Goal: Check status: Check status

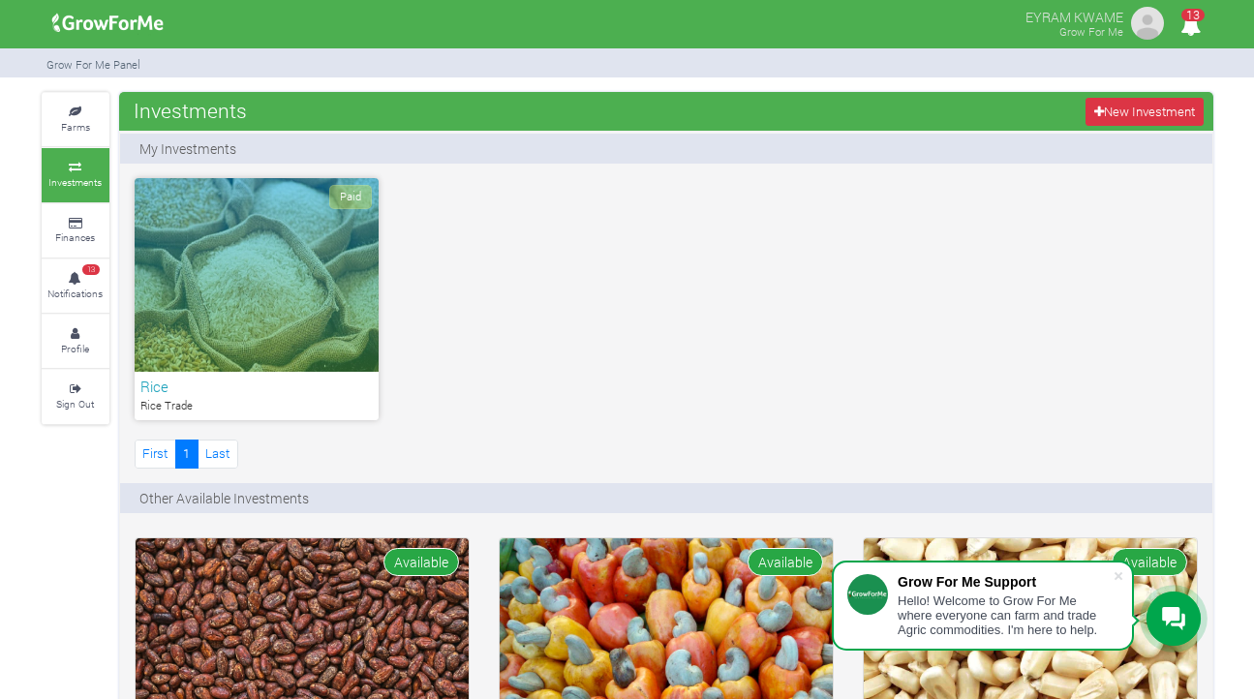
click at [1182, 21] on icon "13" at bounding box center [1190, 26] width 38 height 44
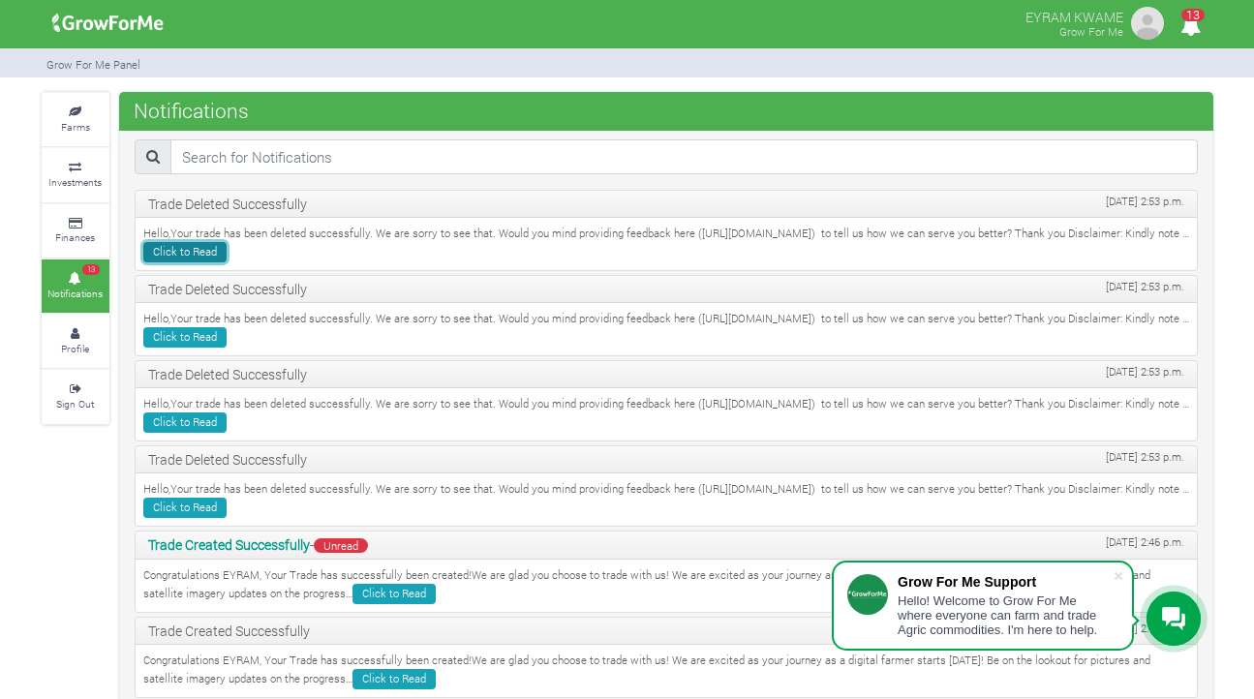
click at [227, 254] on link "Click to Read" at bounding box center [184, 252] width 83 height 20
click at [361, 545] on span "Unread" at bounding box center [341, 545] width 54 height 15
click at [73, 225] on icon at bounding box center [75, 224] width 58 height 10
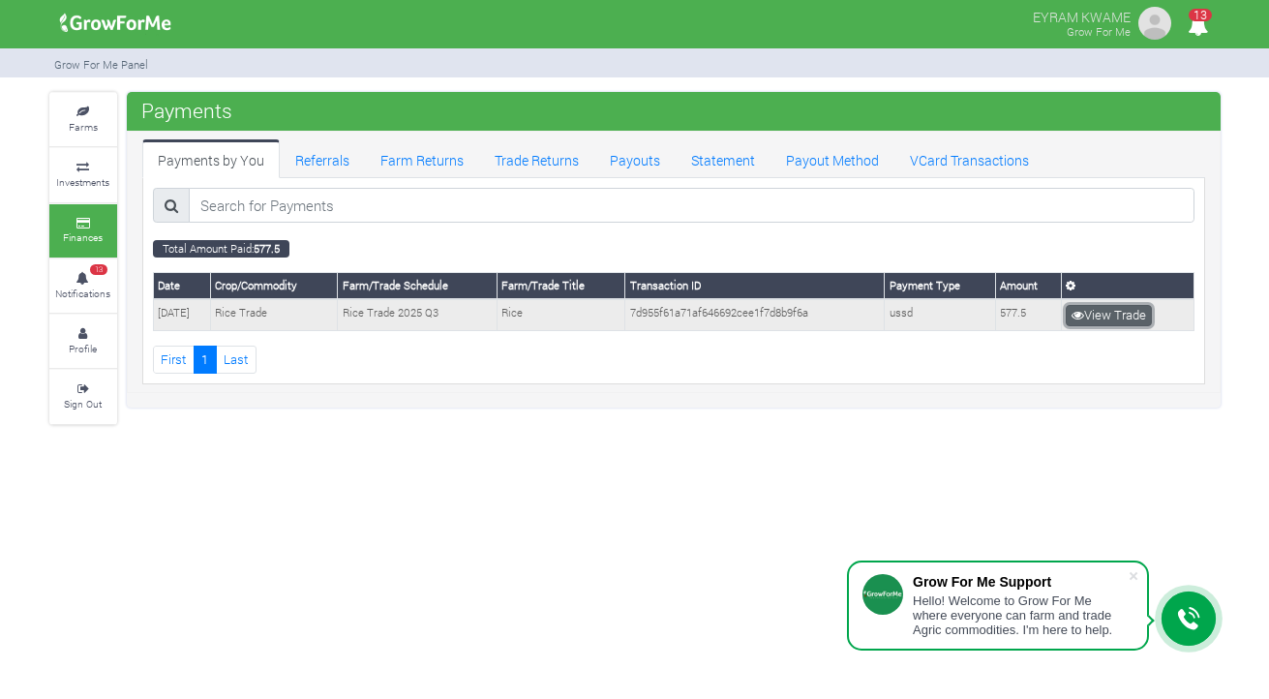
click at [1130, 313] on link "View Trade" at bounding box center [1109, 315] width 86 height 21
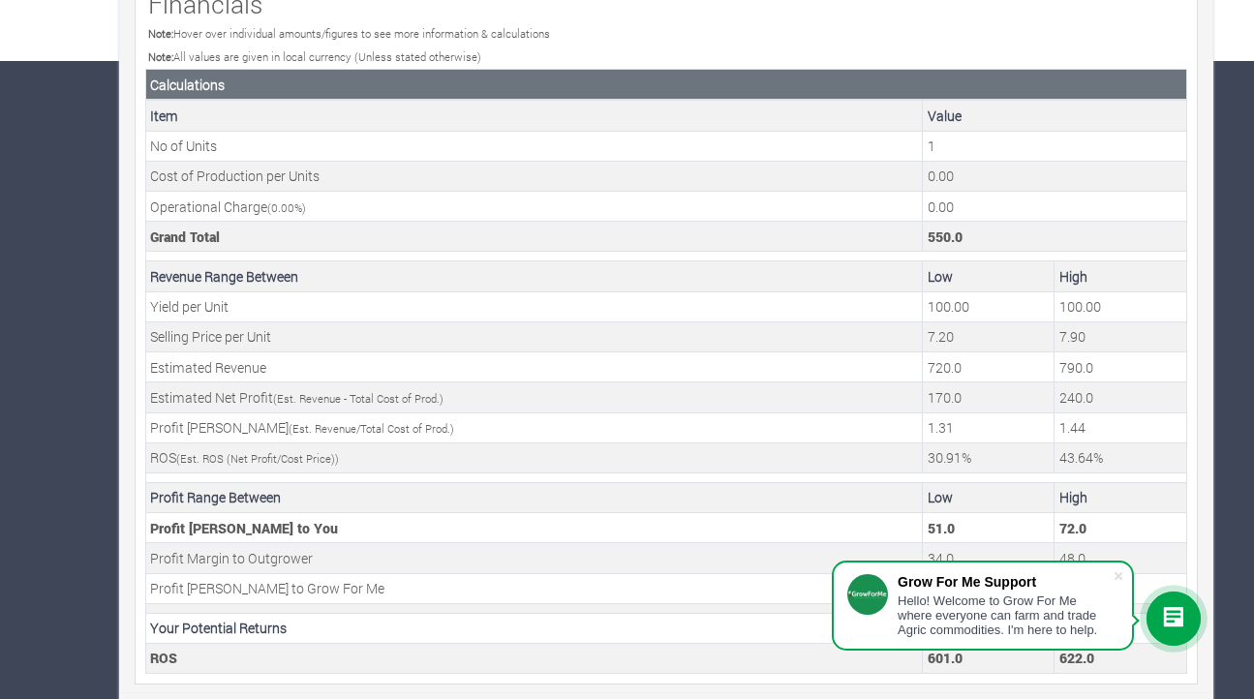
scroll to position [647, 0]
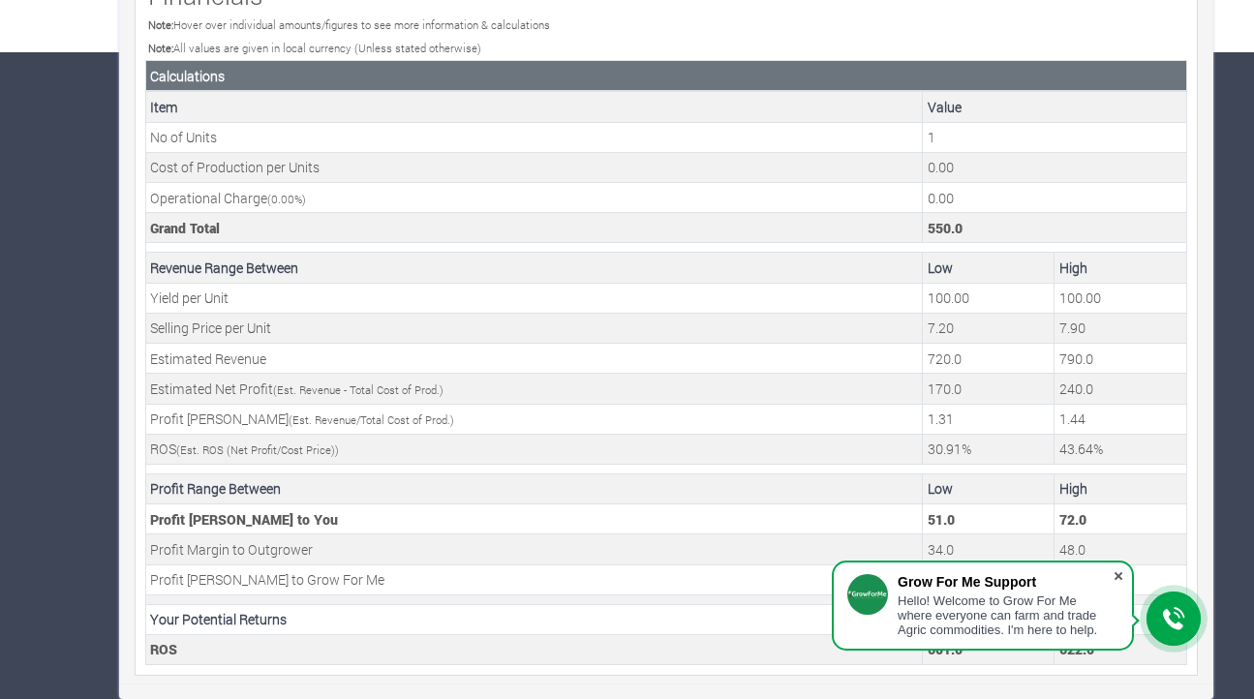
click at [1120, 570] on span at bounding box center [1117, 575] width 19 height 19
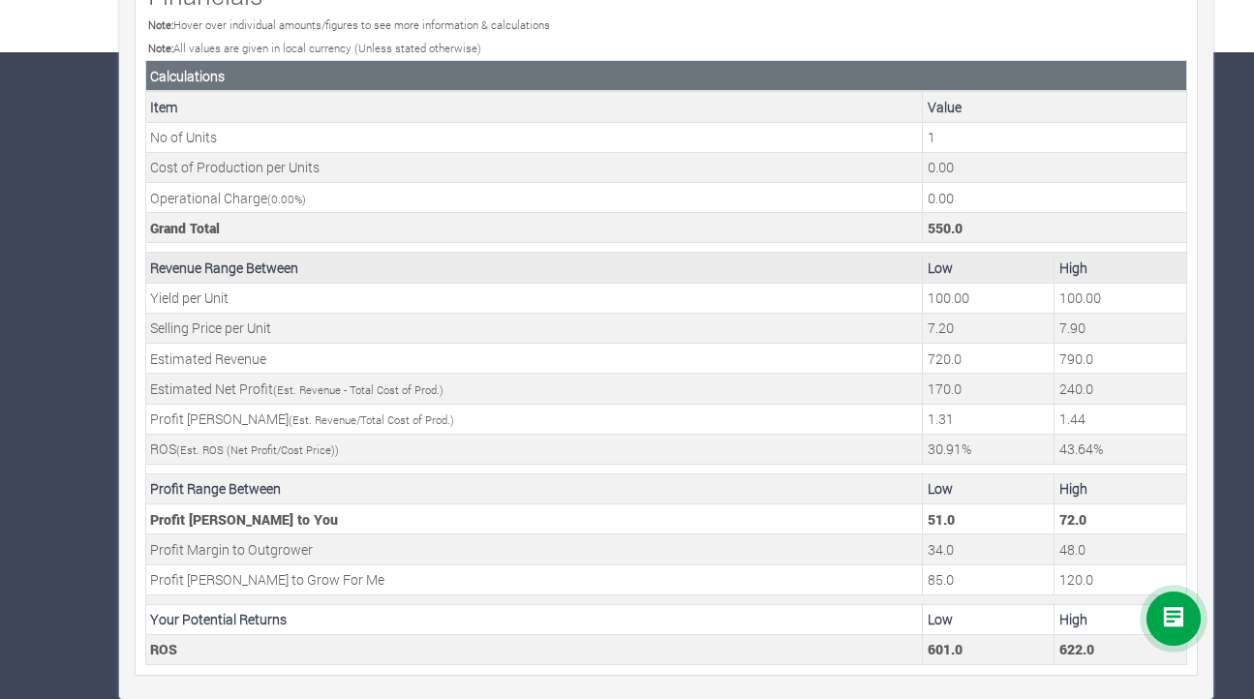
scroll to position [0, 0]
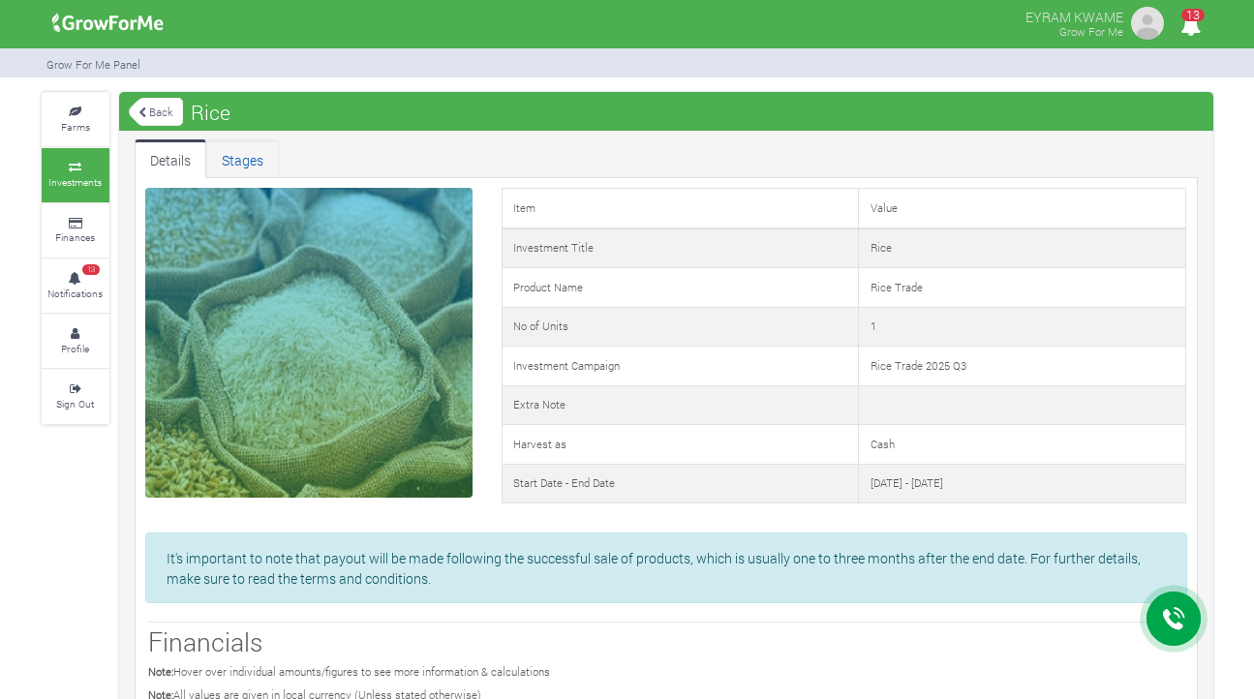
click at [244, 159] on link "Stages" at bounding box center [242, 158] width 73 height 39
